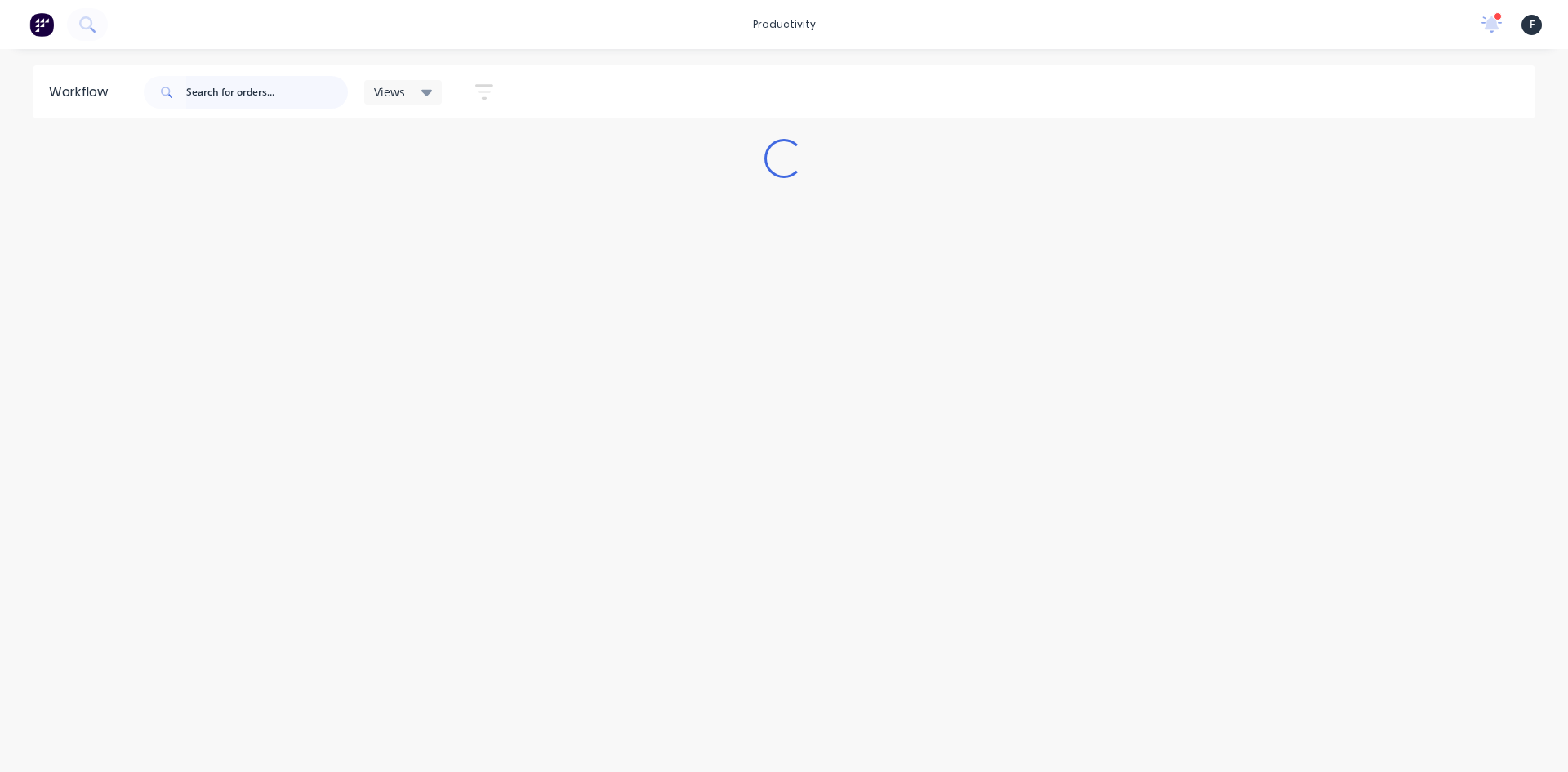
click at [282, 106] on input "text" at bounding box center [267, 93] width 162 height 33
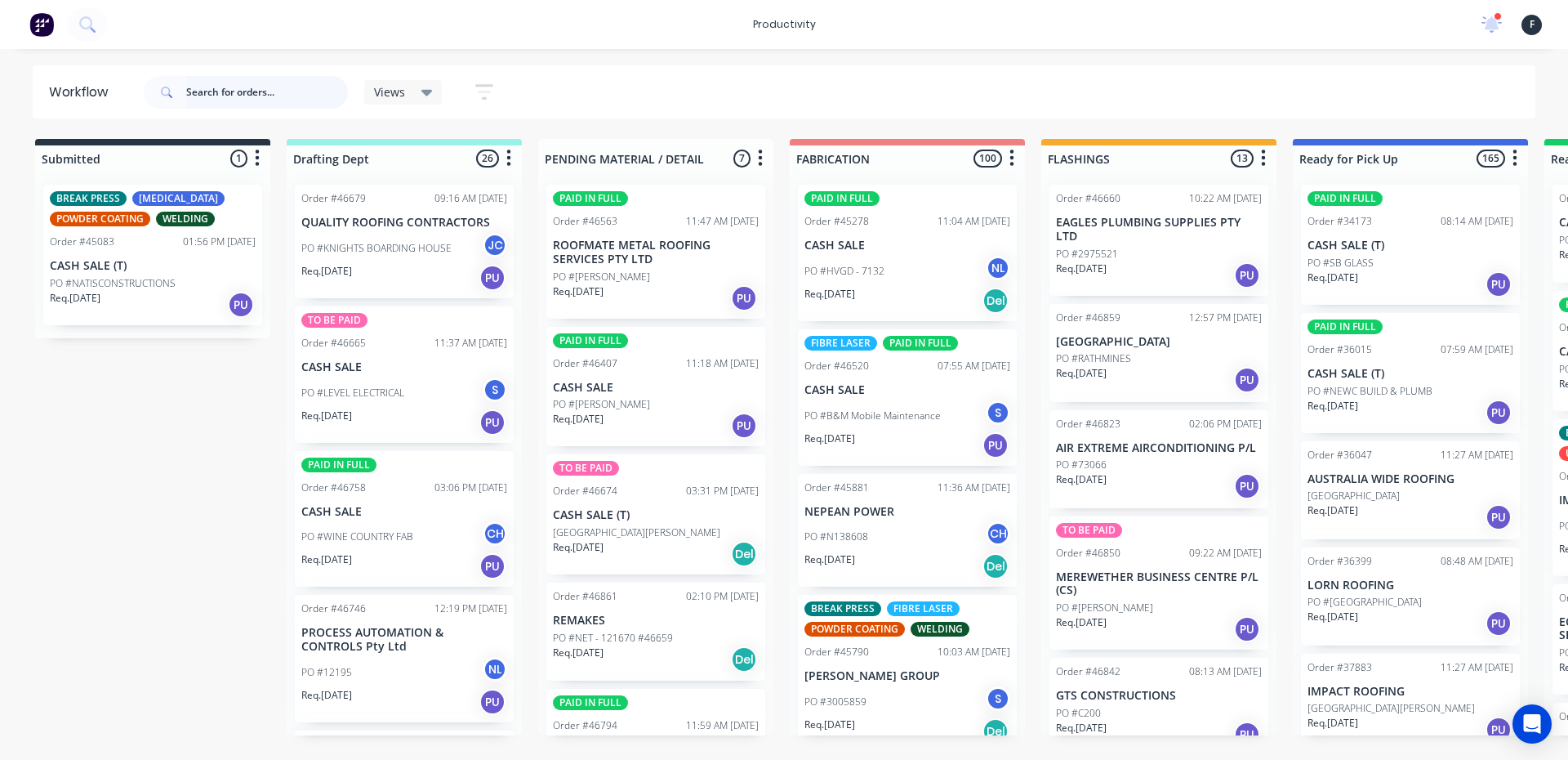
click at [276, 77] on input "text" at bounding box center [267, 93] width 162 height 33
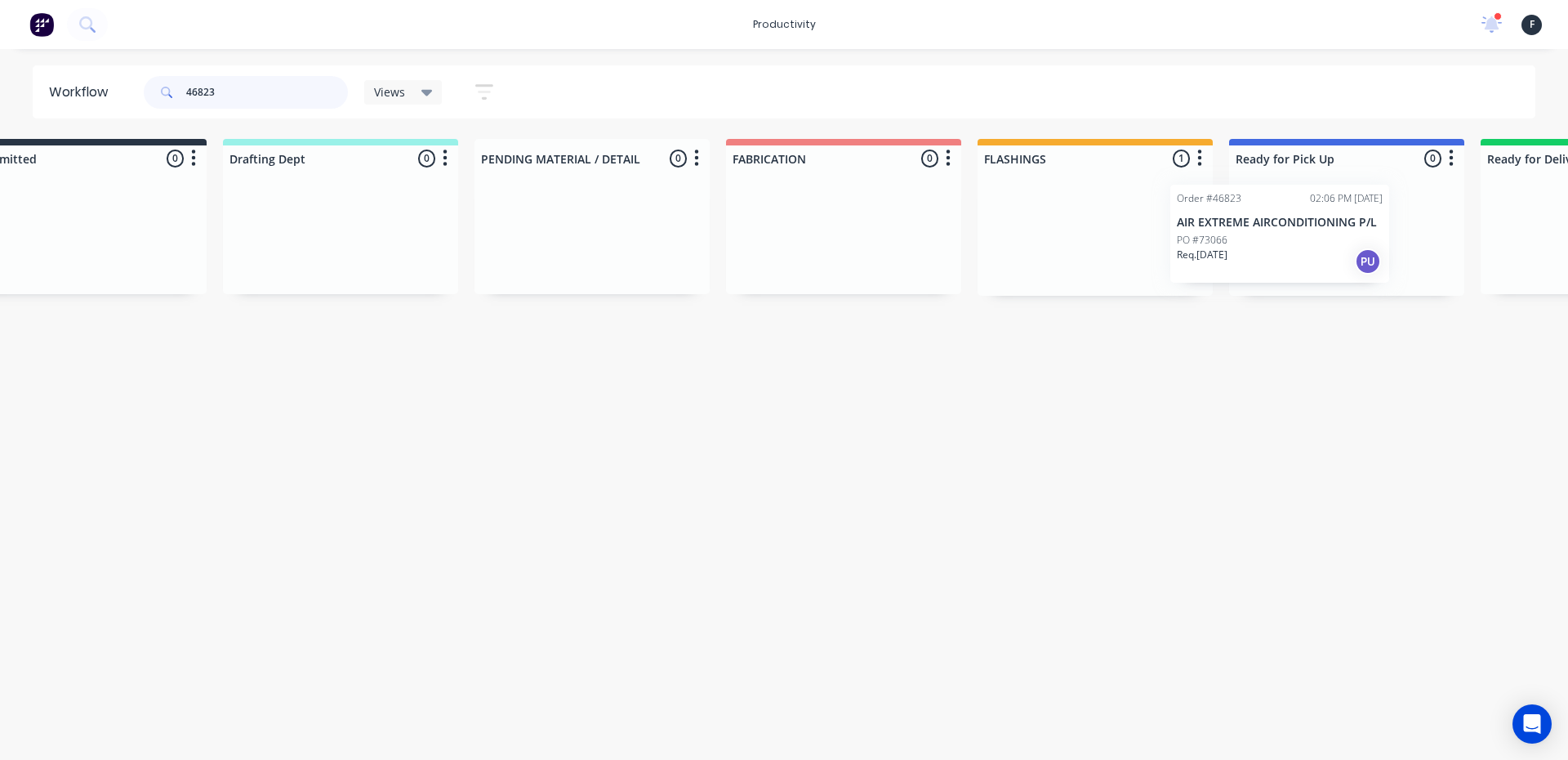
scroll to position [0, 103]
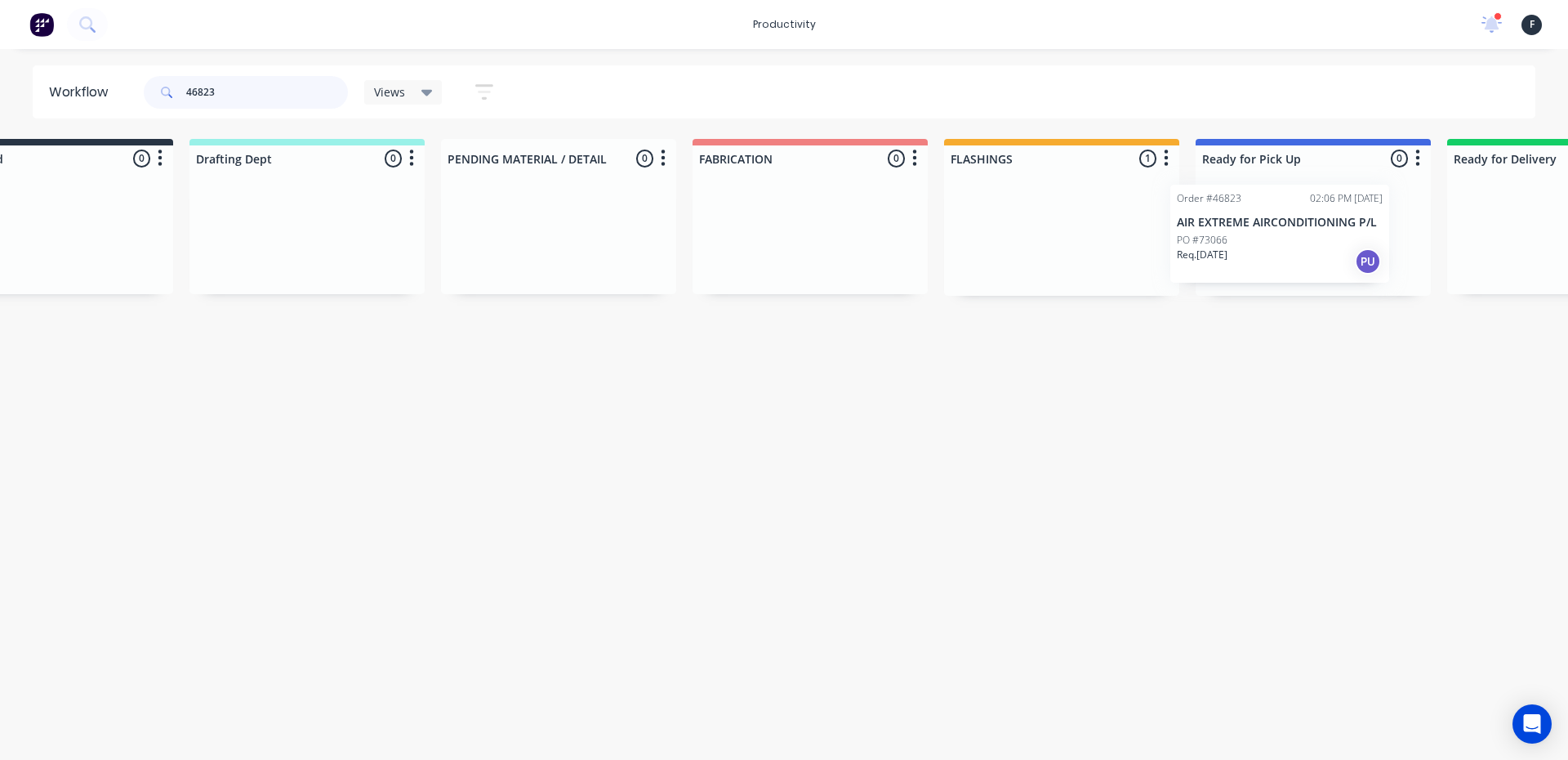
drag, startPoint x: 1118, startPoint y: 281, endPoint x: 1244, endPoint y: 281, distance: 126.0
click at [1244, 281] on div "Submitted 0 Sort By Created date Required date Order number Customer name Most …" at bounding box center [1252, 217] width 2724 height 157
type input "46823"
click at [1244, 281] on div "Order #46823 02:06 PM 07/08/25 AIR EXTREME AIRCONDITIONING P/L PO #73066 Req. 1…" at bounding box center [1307, 233] width 219 height 98
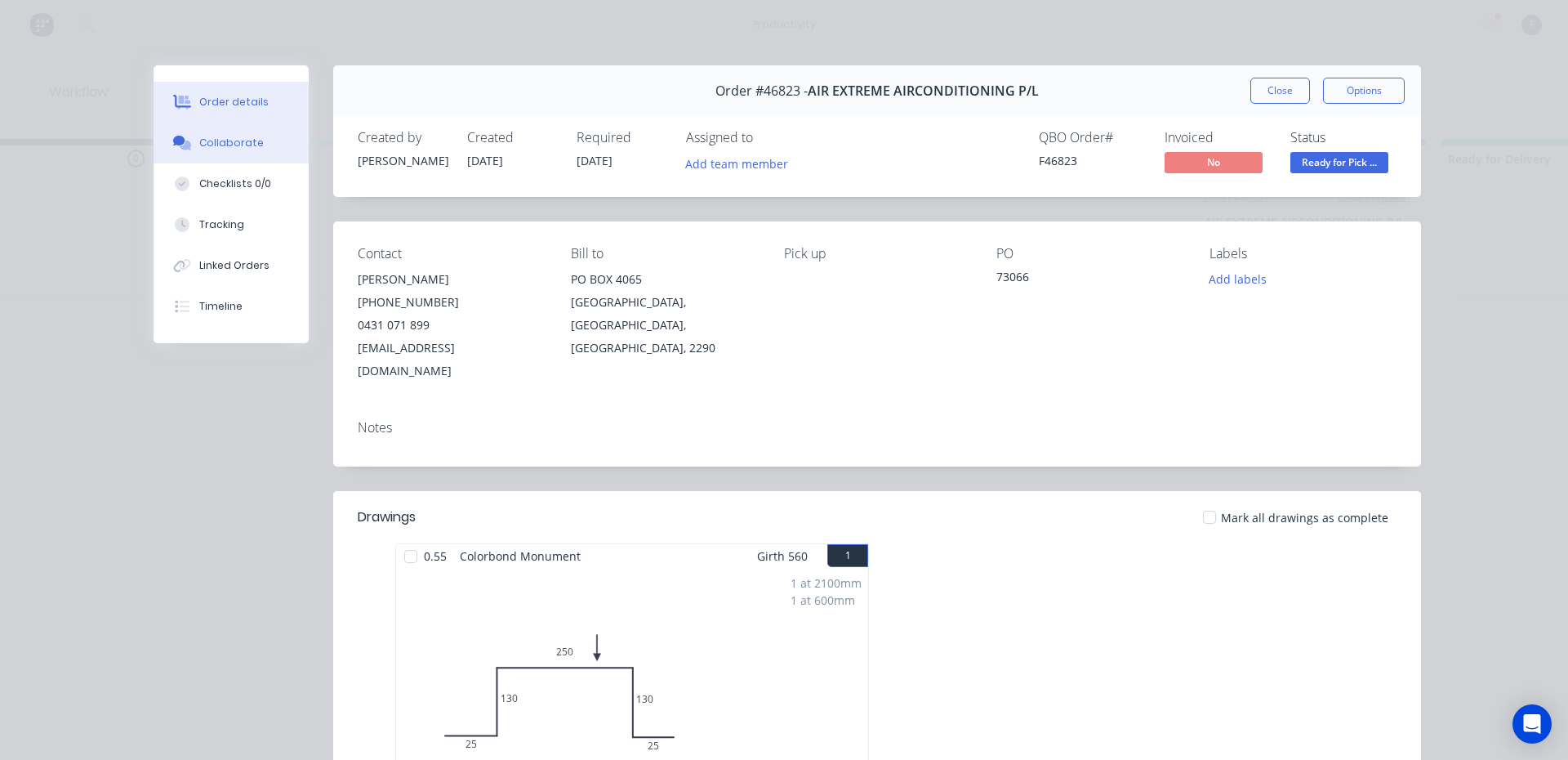
click at [181, 124] on button "Collaborate" at bounding box center [231, 143] width 155 height 41
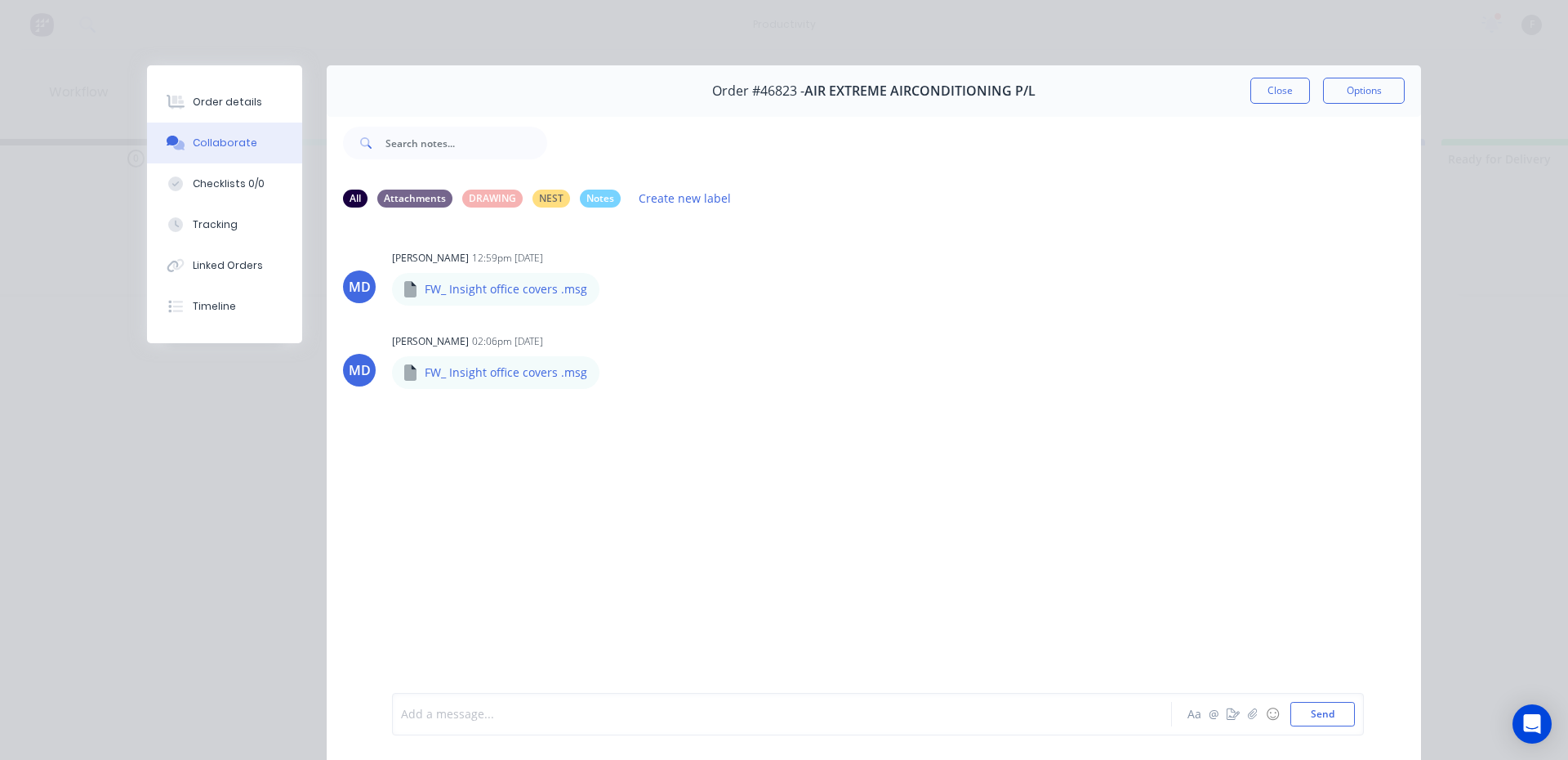
click at [508, 712] on div at bounding box center [759, 714] width 715 height 17
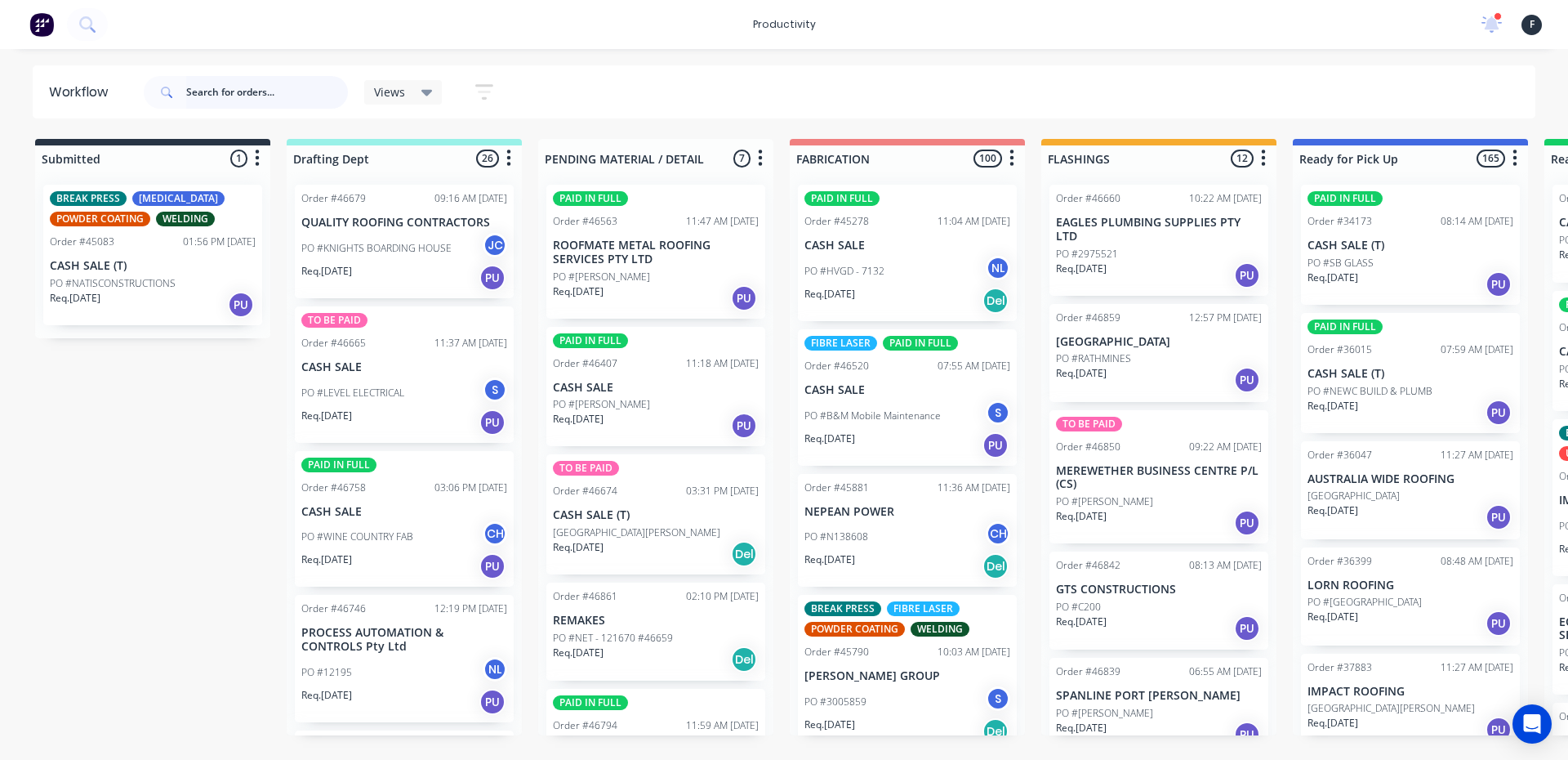
click at [307, 95] on input "text" at bounding box center [267, 93] width 162 height 33
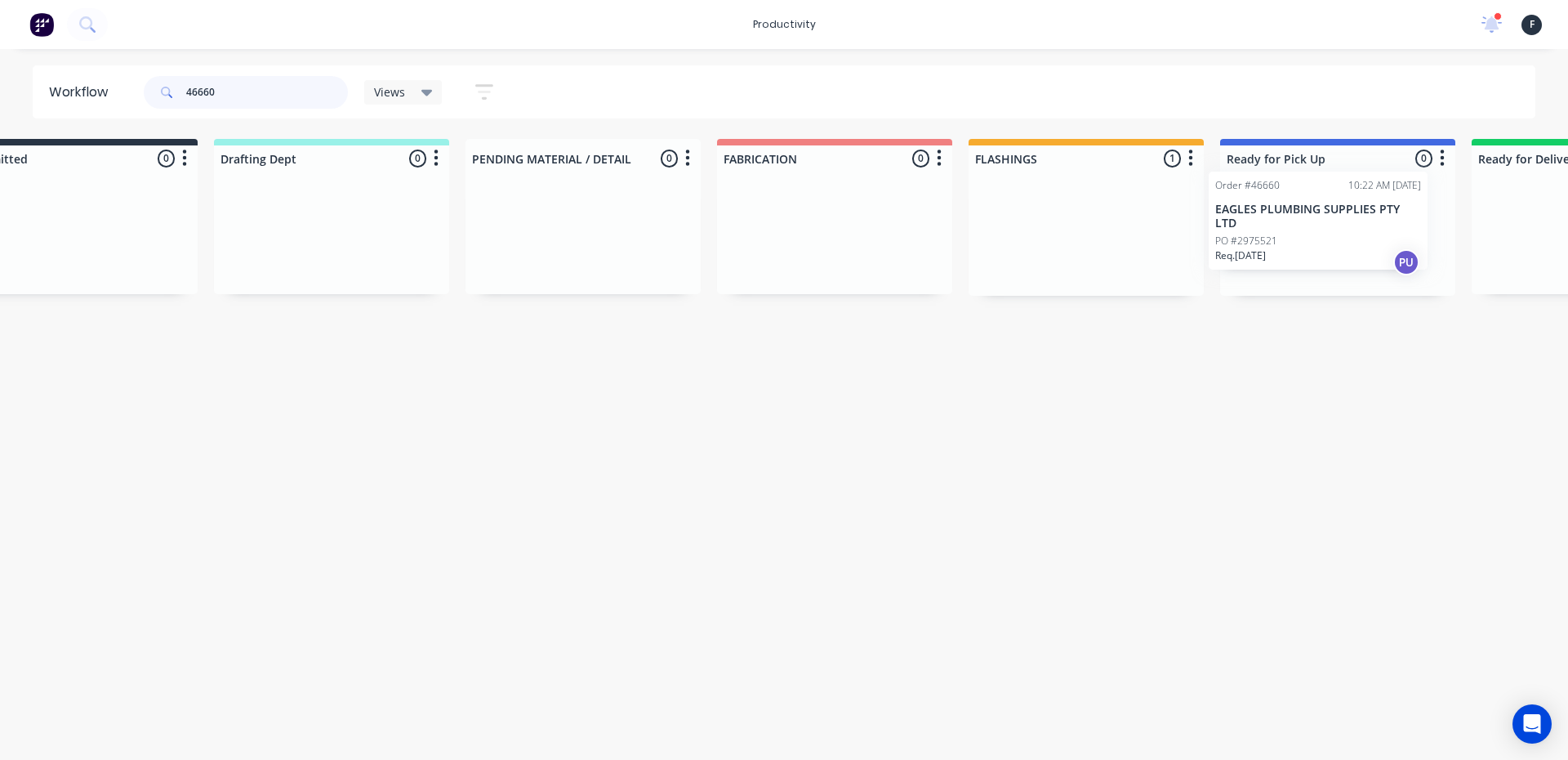
drag, startPoint x: 1146, startPoint y: 257, endPoint x: 1315, endPoint y: 242, distance: 169.7
click at [1315, 242] on div "Submitted 0 Sort By Created date Required date Order number Customer name Most …" at bounding box center [1277, 217] width 2724 height 157
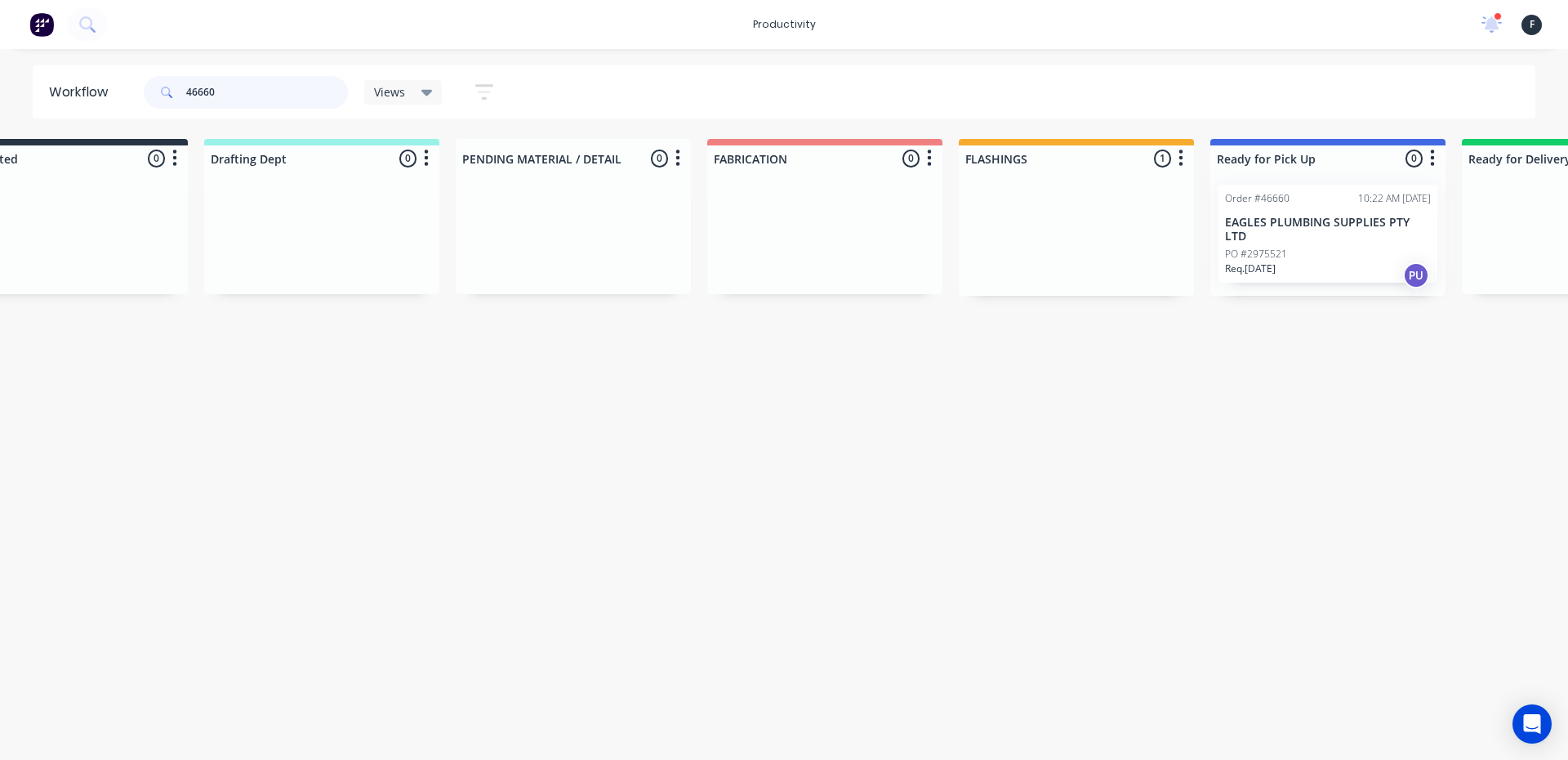
type input "46660"
click at [1321, 239] on div at bounding box center [1327, 233] width 235 height 124
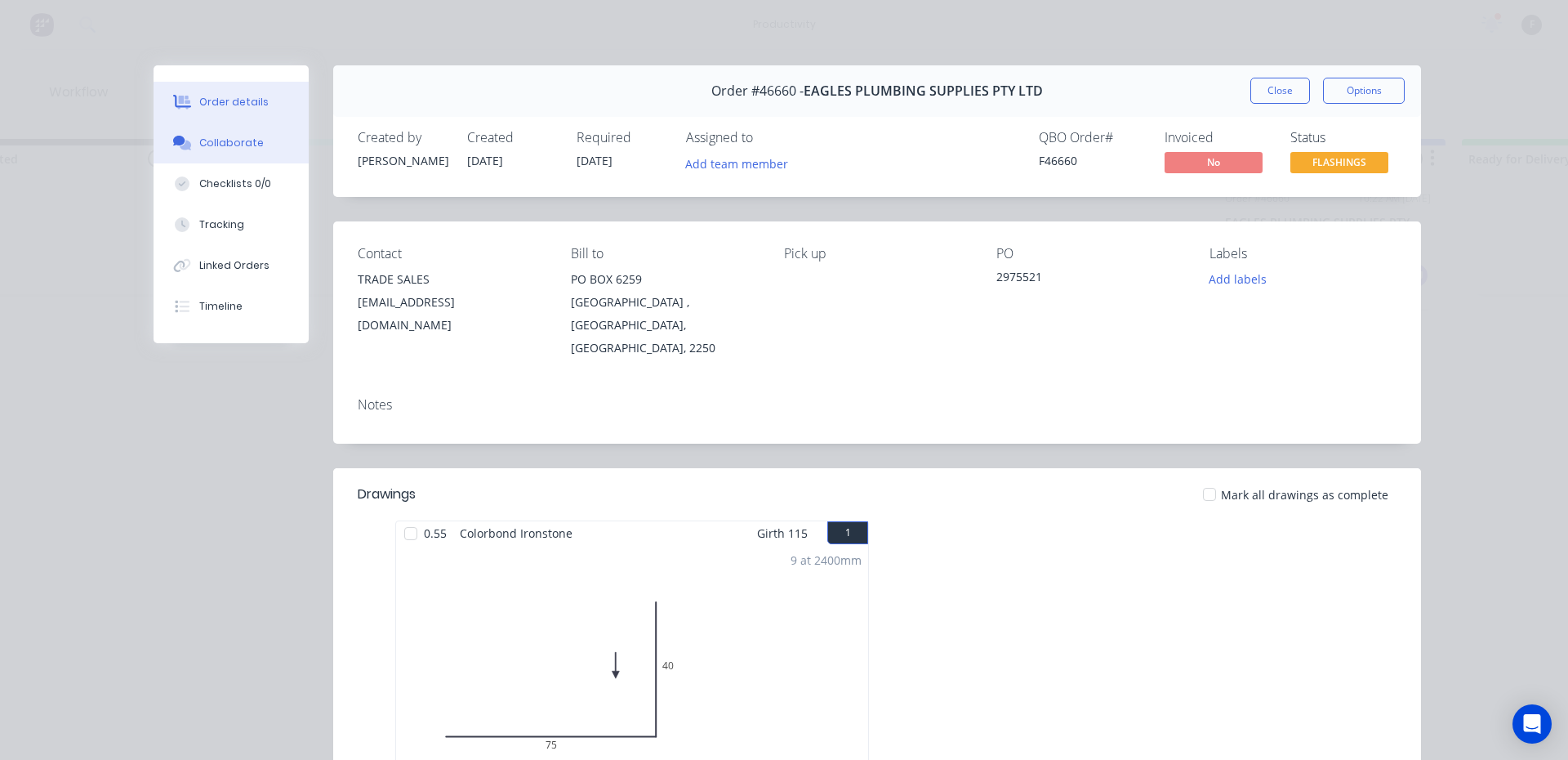
click at [228, 138] on div "Collaborate" at bounding box center [231, 143] width 64 height 15
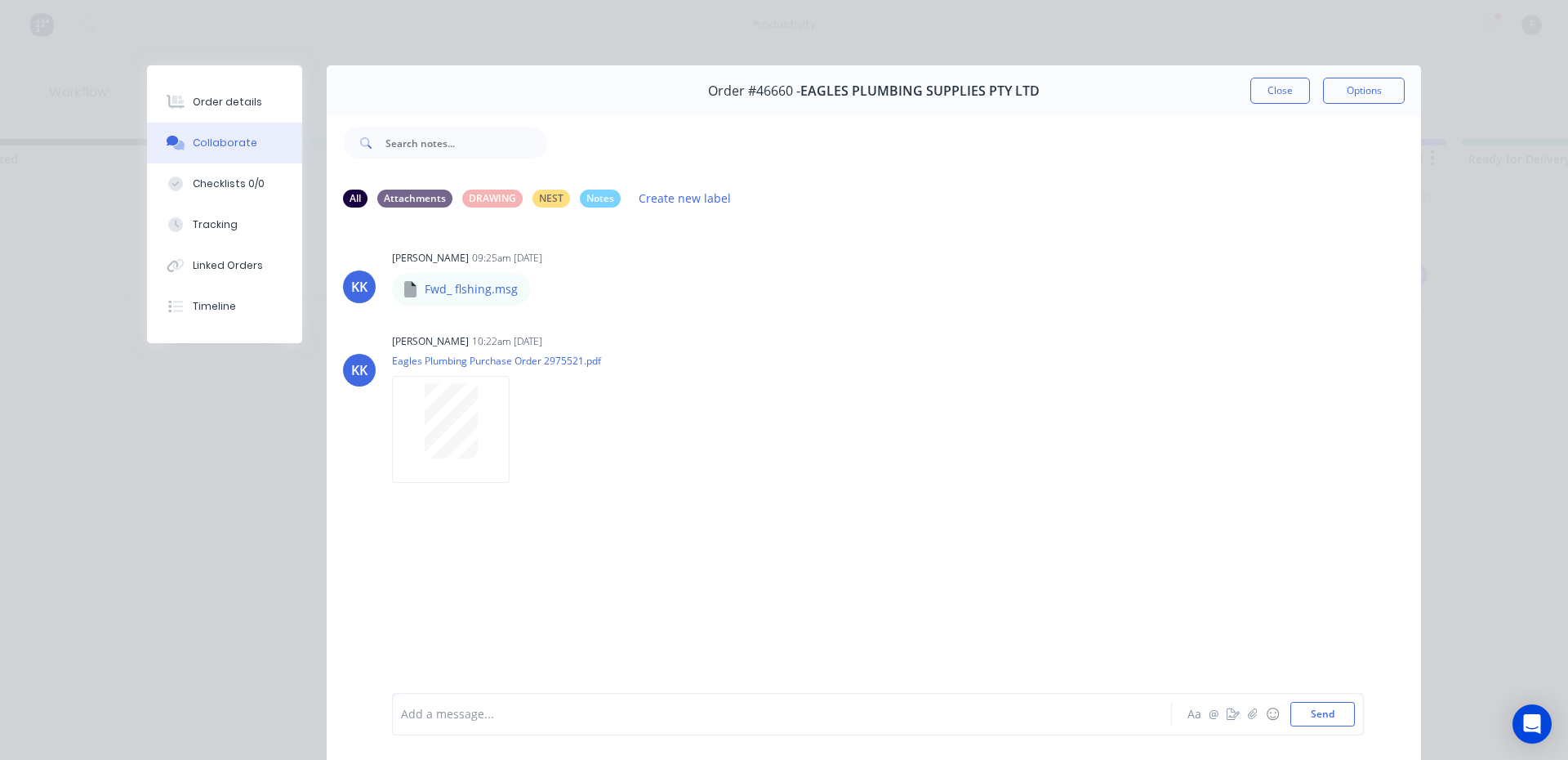
click at [660, 703] on div "Add a message..." at bounding box center [759, 714] width 715 height 25
click at [1277, 94] on button "Close" at bounding box center [1280, 90] width 60 height 26
